Goal: Task Accomplishment & Management: Complete application form

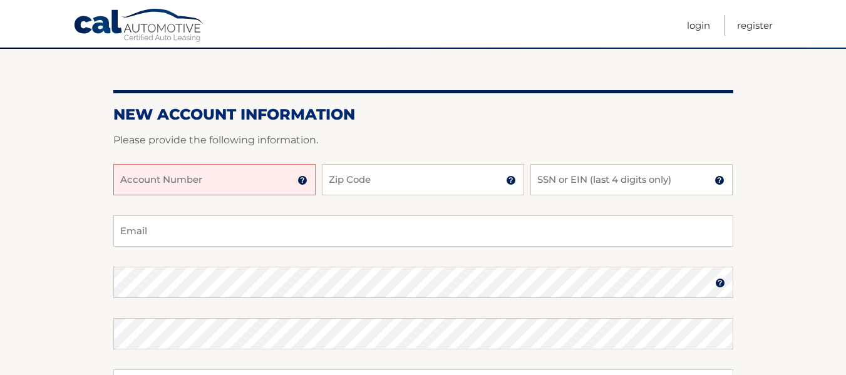
scroll to position [106, 0]
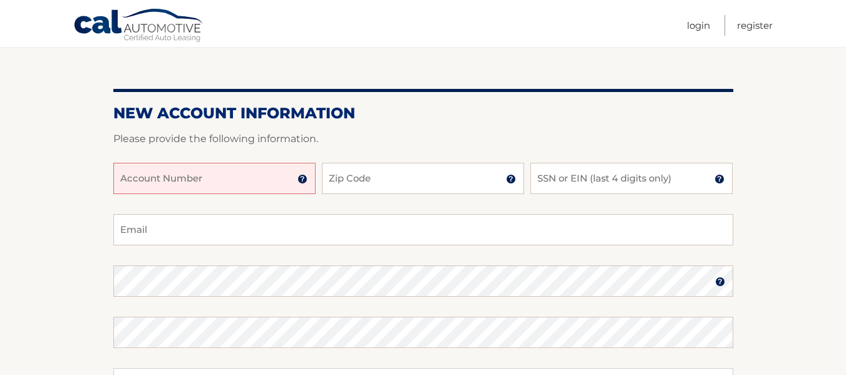
click at [272, 176] on input "Account Number" at bounding box center [214, 178] width 202 height 31
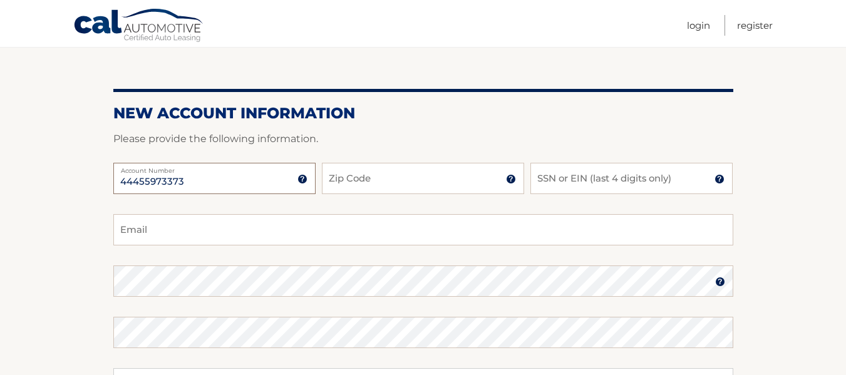
type input "44455973373"
click at [414, 181] on input "Zip Code" at bounding box center [423, 178] width 202 height 31
type input "33190"
click at [561, 184] on input "SSN or EIN (last 4 digits only)" at bounding box center [631, 178] width 202 height 31
type input "3"
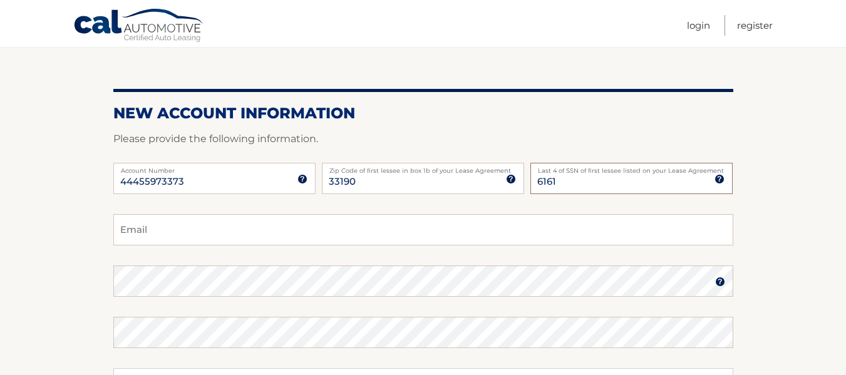
type input "6161"
click at [155, 227] on input "Email" at bounding box center [423, 229] width 620 height 31
type input "kenita9024@gmail.com"
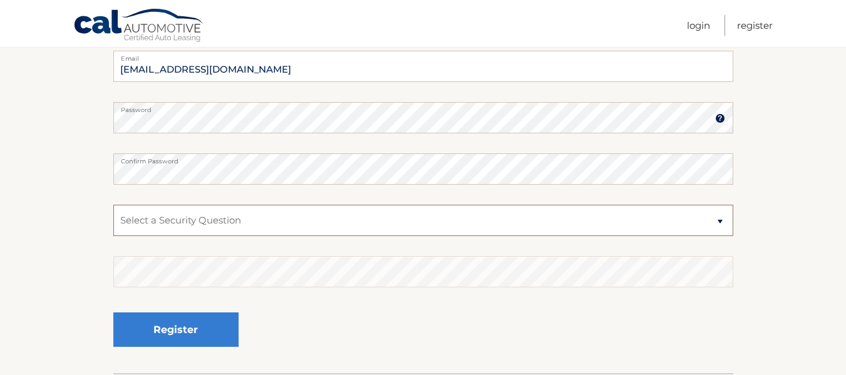
scroll to position [273, 0]
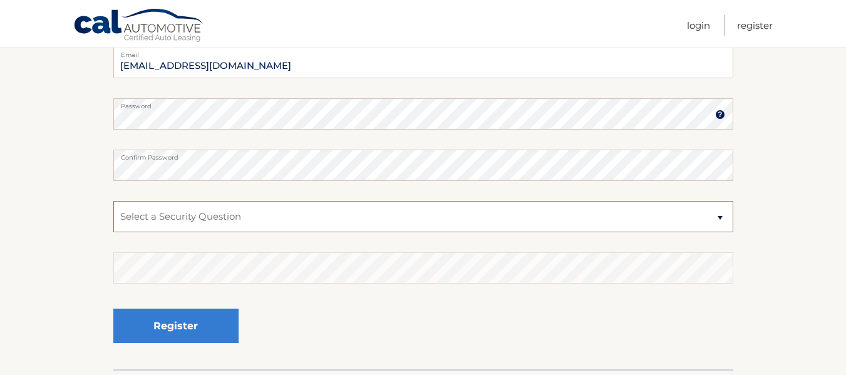
click at [721, 216] on select "Select a Security Question What was the name of your elementary school? What is…" at bounding box center [423, 216] width 620 height 31
select select "1"
click at [113, 201] on select "Select a Security Question What was the name of your elementary school? What is…" at bounding box center [423, 216] width 620 height 31
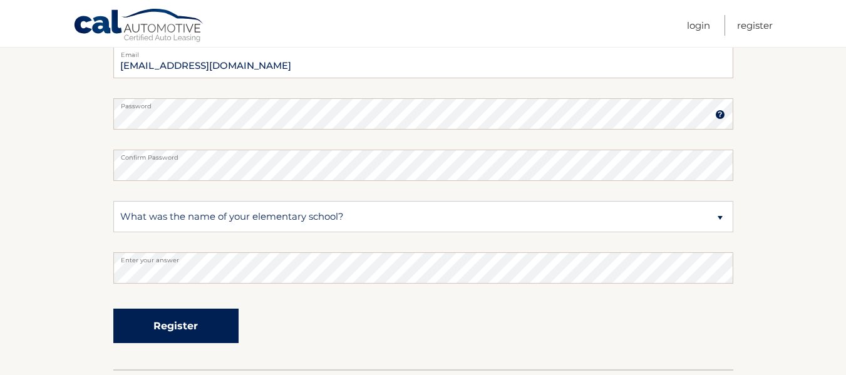
click at [199, 319] on button "Register" at bounding box center [175, 326] width 125 height 34
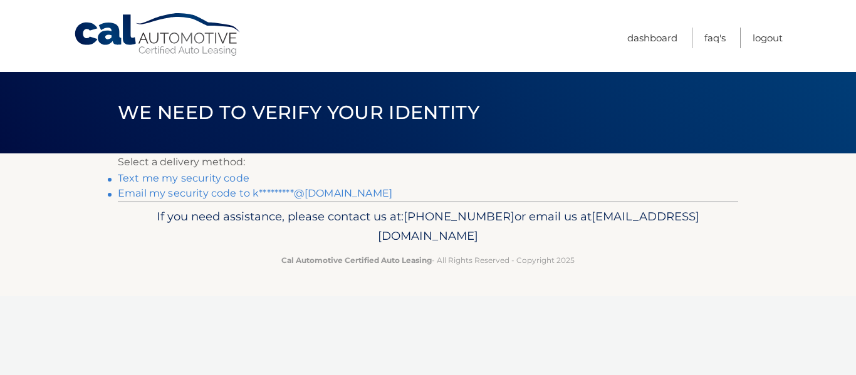
click at [657, 264] on p "Cal Automotive Certified Auto Leasing - All Rights Reserved - Copyright 2025" at bounding box center [428, 260] width 604 height 13
click at [639, 38] on link "Dashboard" at bounding box center [652, 38] width 50 height 21
click at [214, 195] on link "Email my security code to k*********@[DOMAIN_NAME]" at bounding box center [255, 193] width 274 height 12
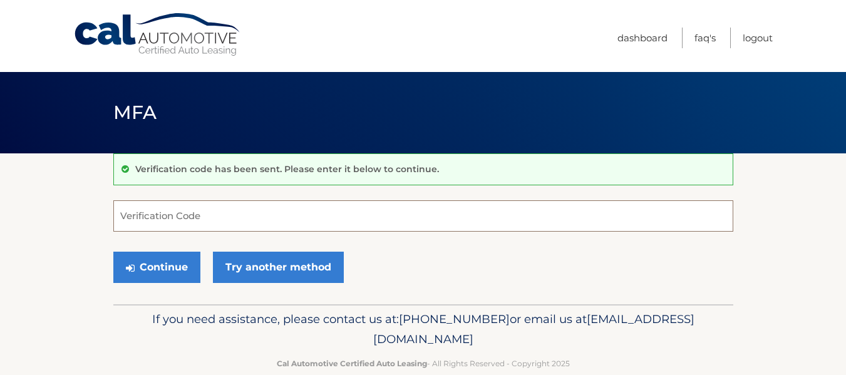
click at [200, 215] on input "Verification Code" at bounding box center [423, 215] width 620 height 31
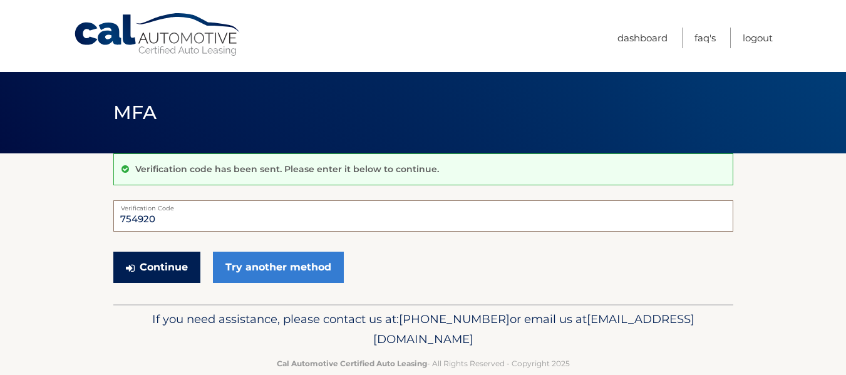
type input "754920"
click at [172, 266] on button "Continue" at bounding box center [156, 267] width 87 height 31
